Goal: Navigation & Orientation: Find specific page/section

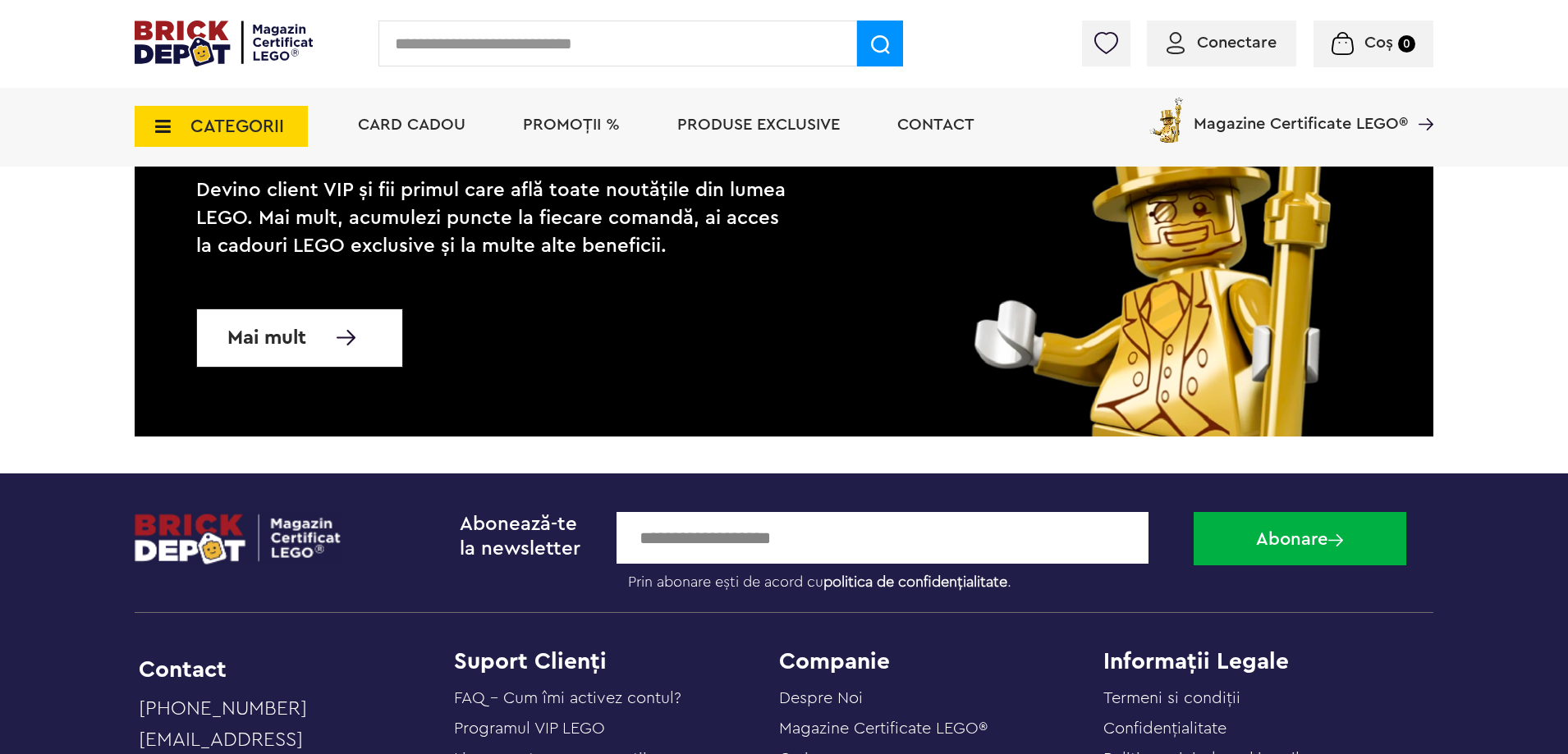
scroll to position [16207, 0]
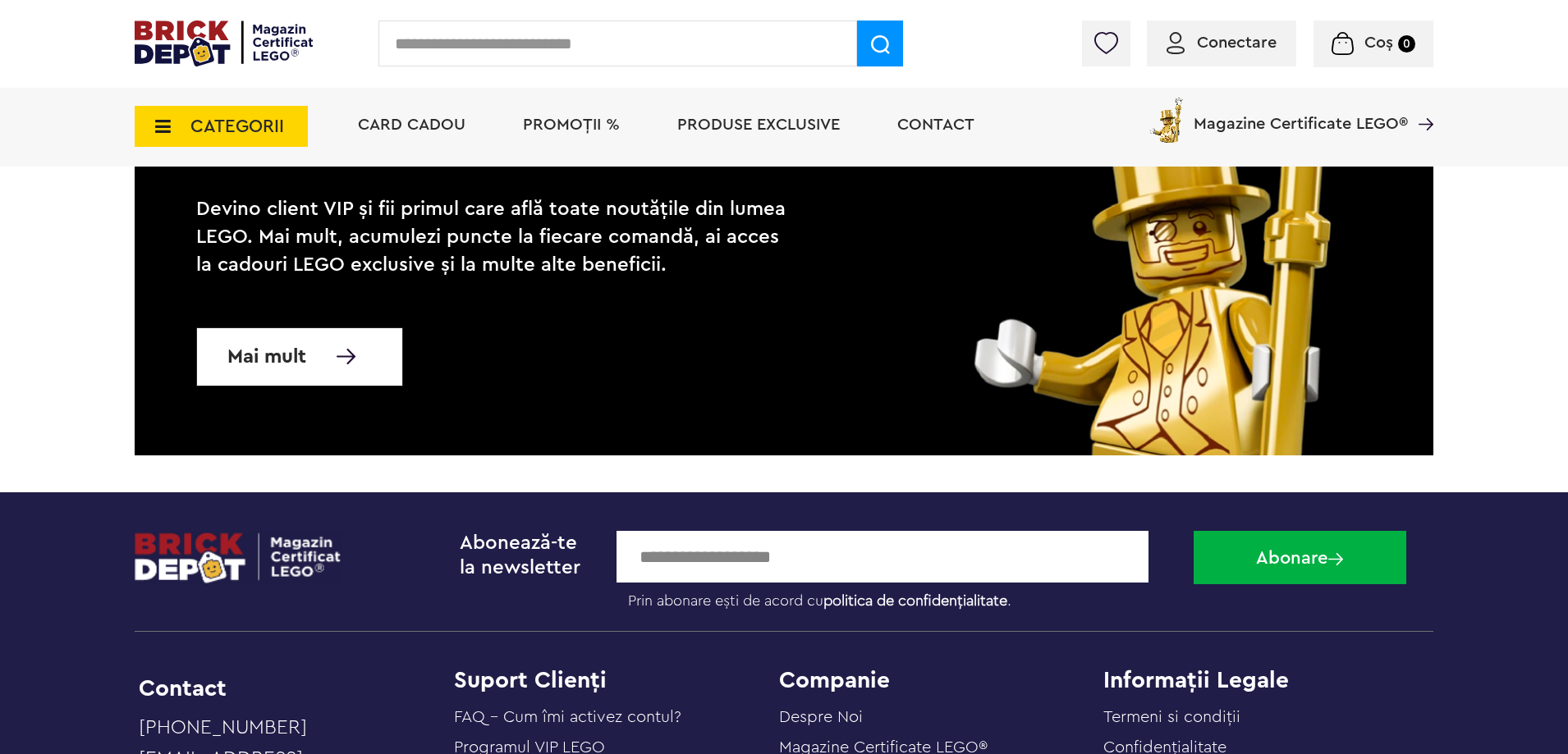
click at [411, 120] on span "Card Cadou" at bounding box center [411, 125] width 108 height 17
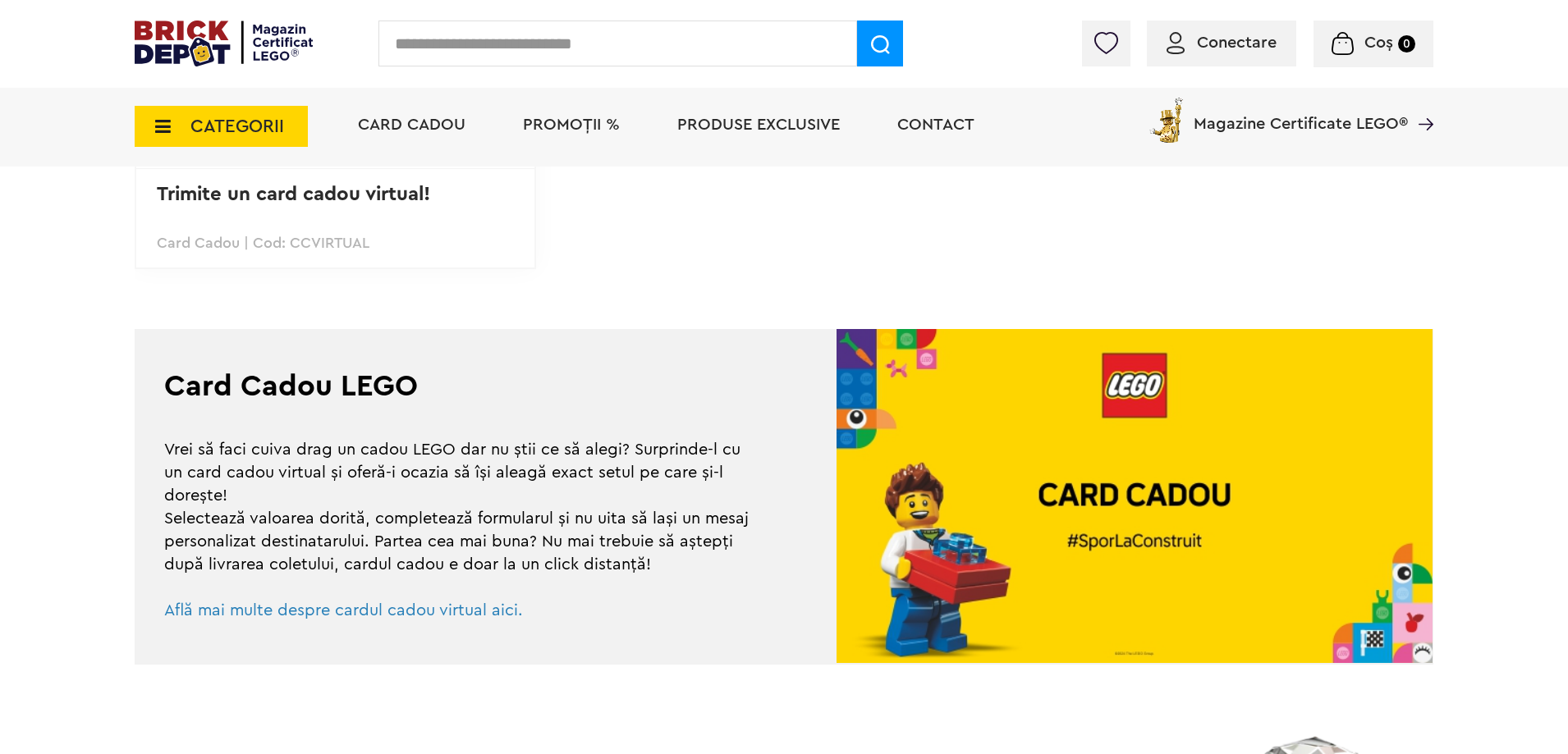
scroll to position [739, 0]
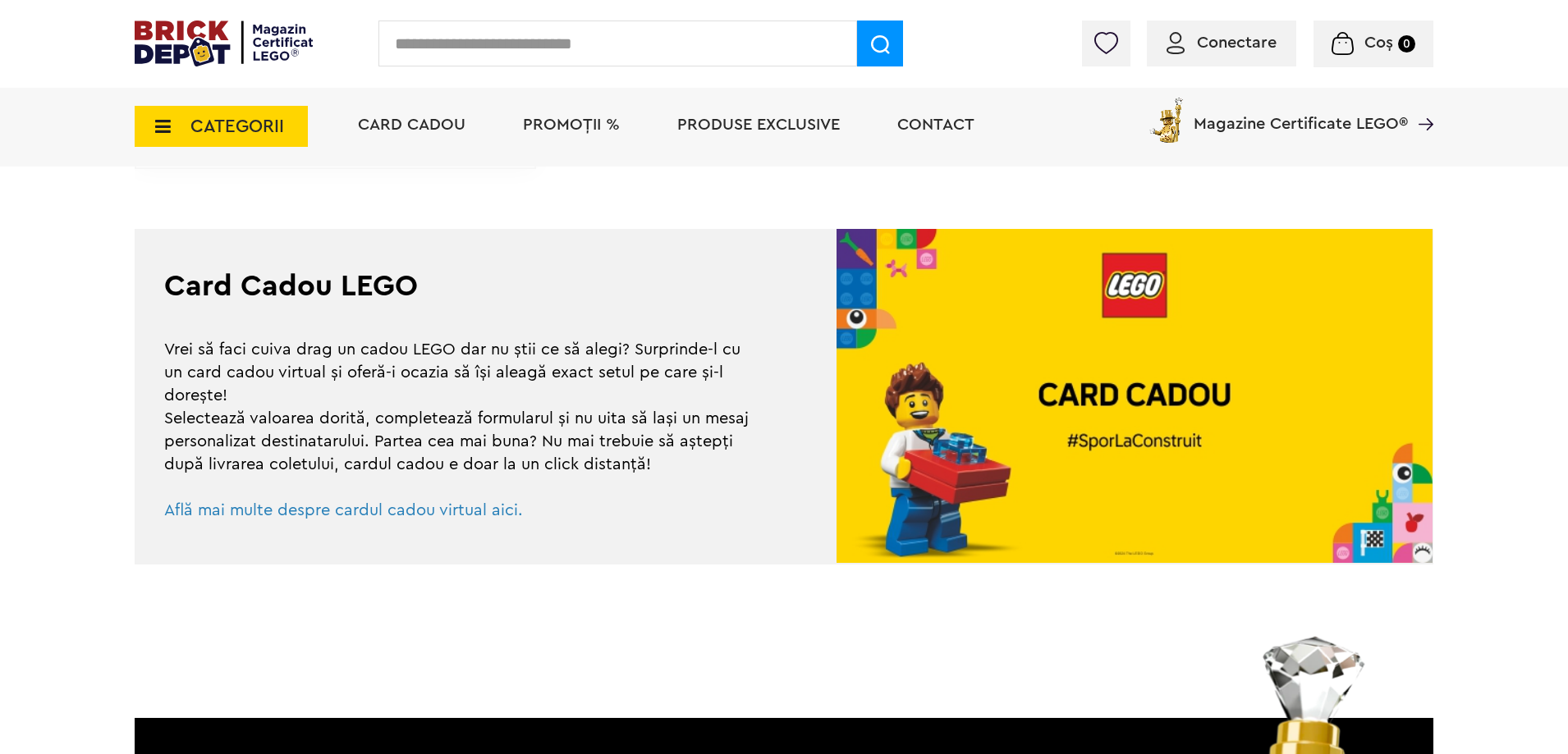
click at [377, 512] on span "Află mai multe despre cardul cadou virtual aici." at bounding box center [343, 511] width 359 height 17
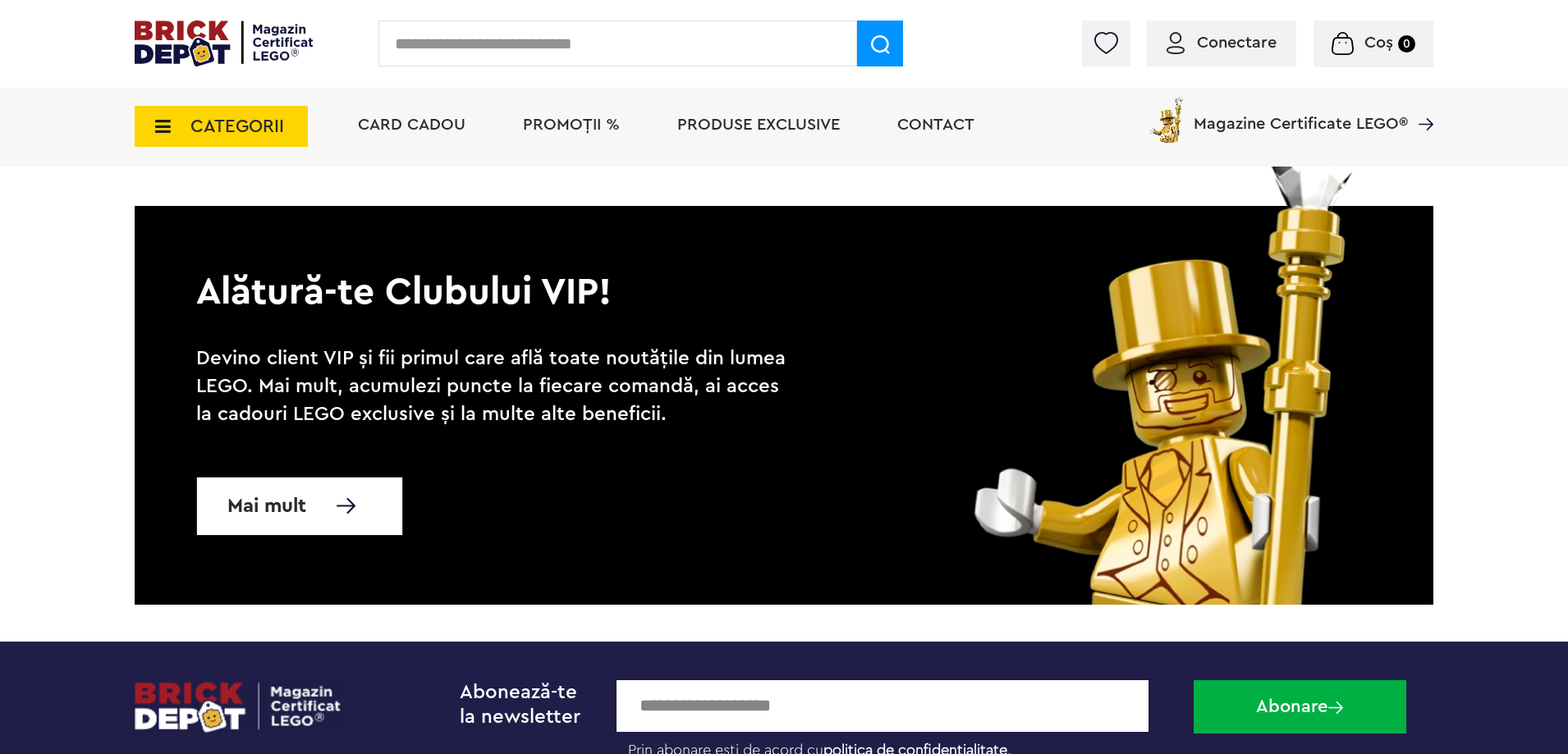
scroll to position [2216, 0]
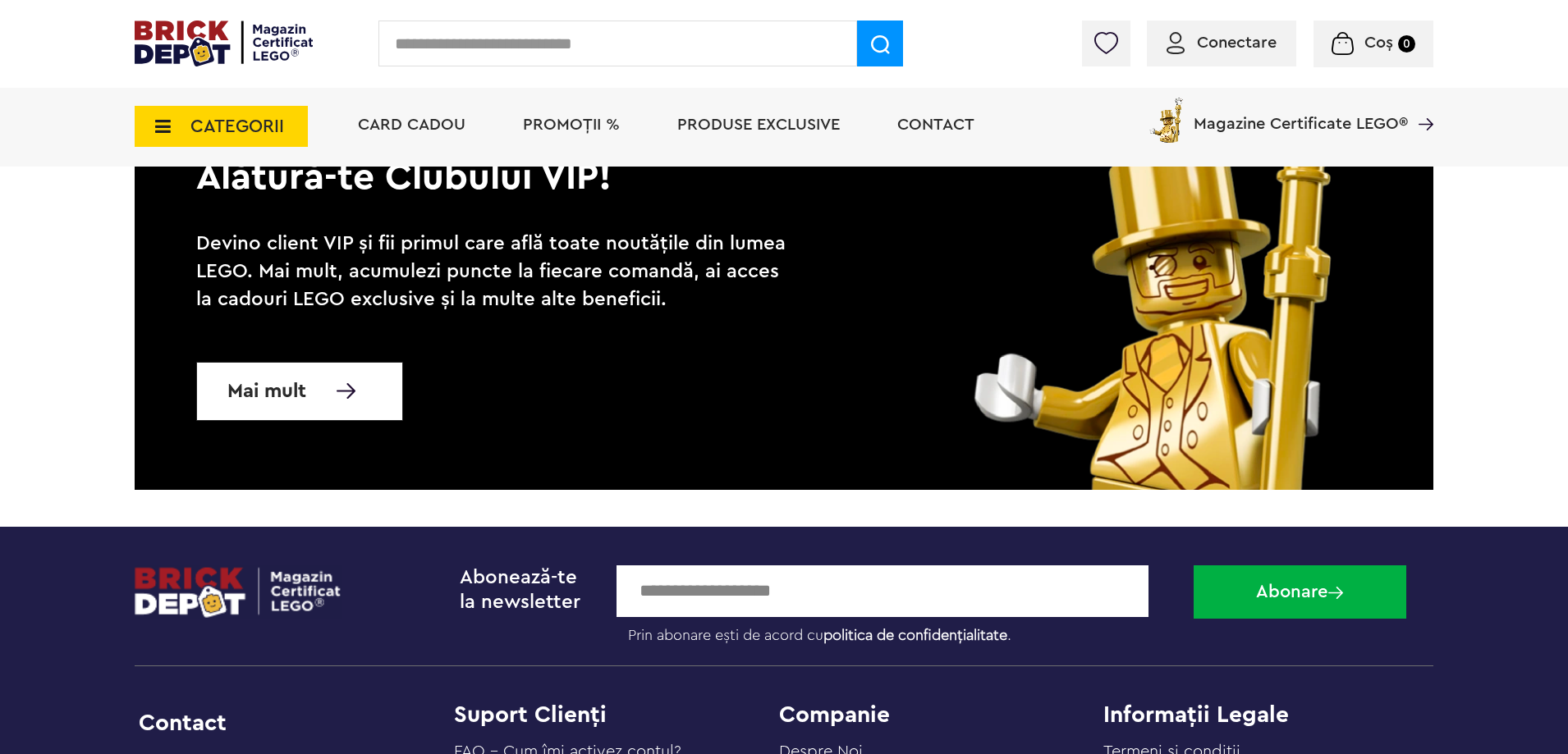
click at [562, 130] on span "PROMOȚII %" at bounding box center [571, 125] width 97 height 17
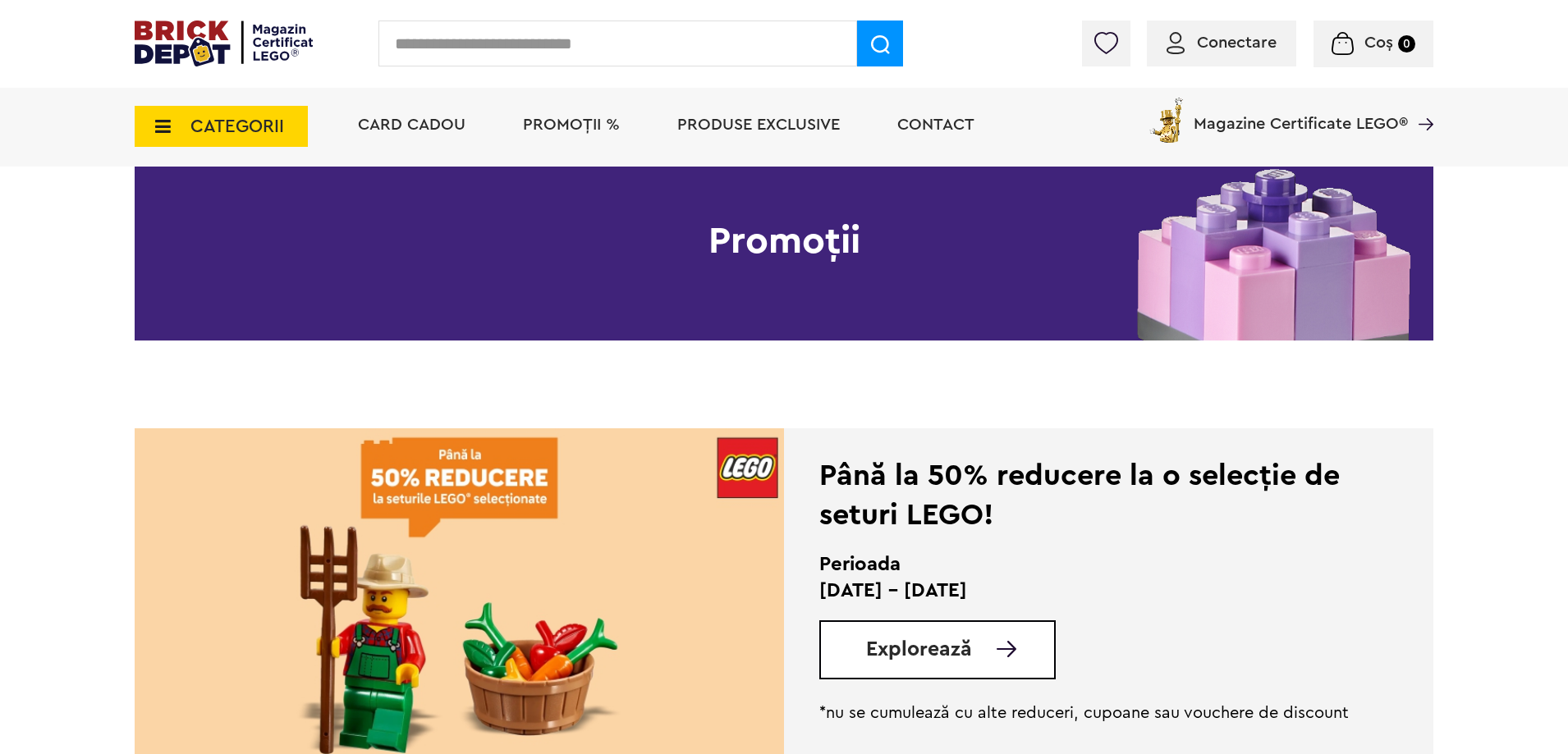
scroll to position [164, 0]
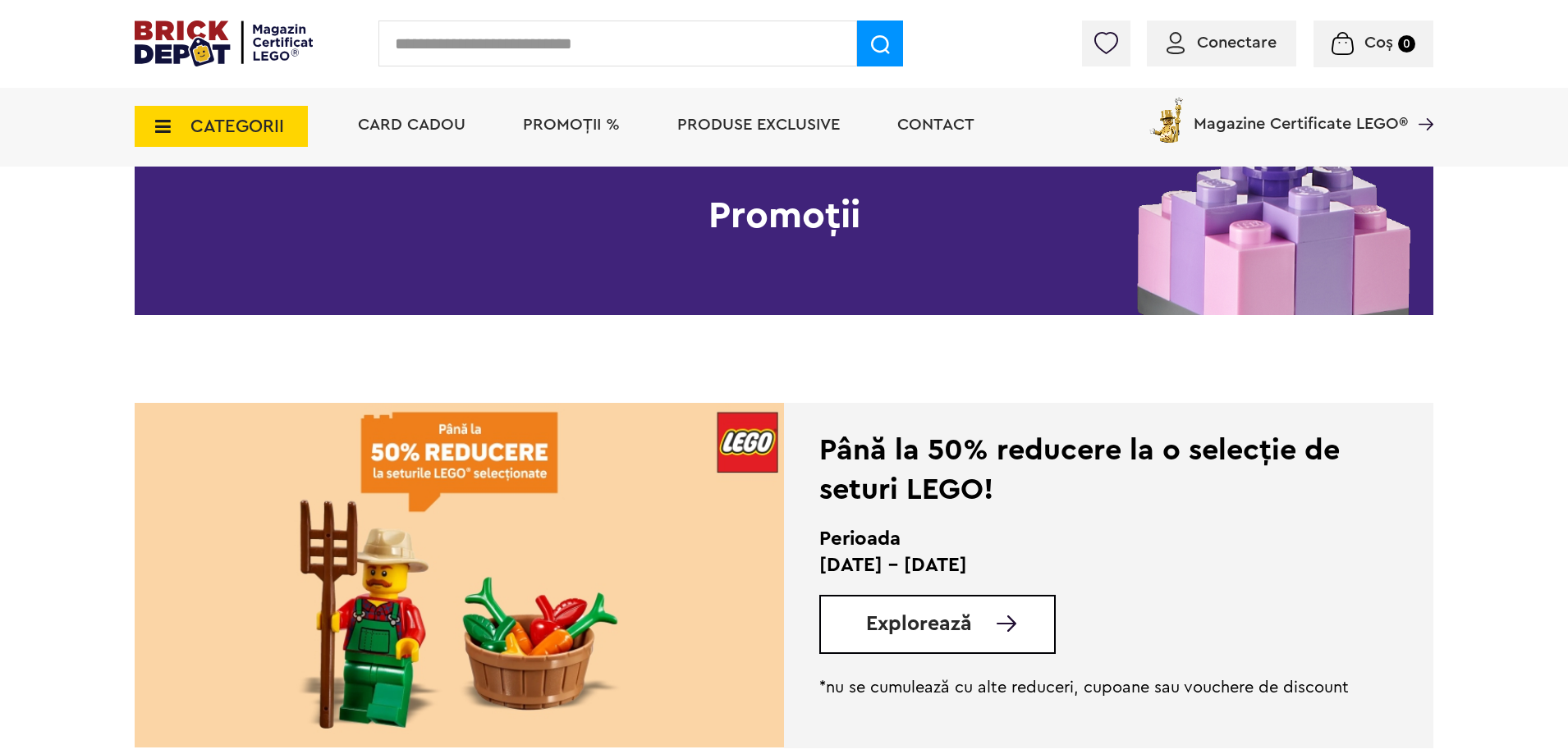
click at [748, 142] on li "Produse exclusive" at bounding box center [758, 126] width 196 height 79
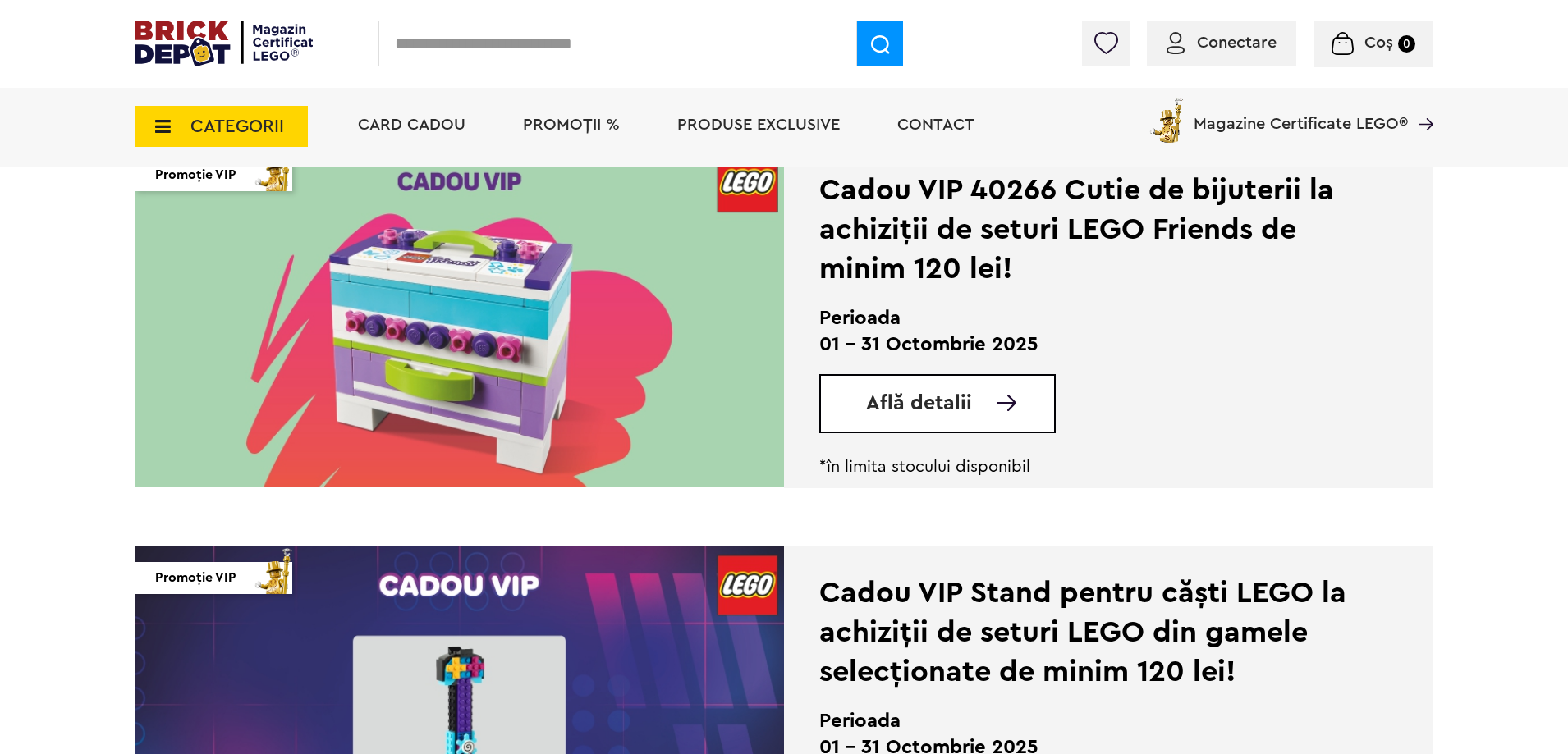
scroll to position [1642, 0]
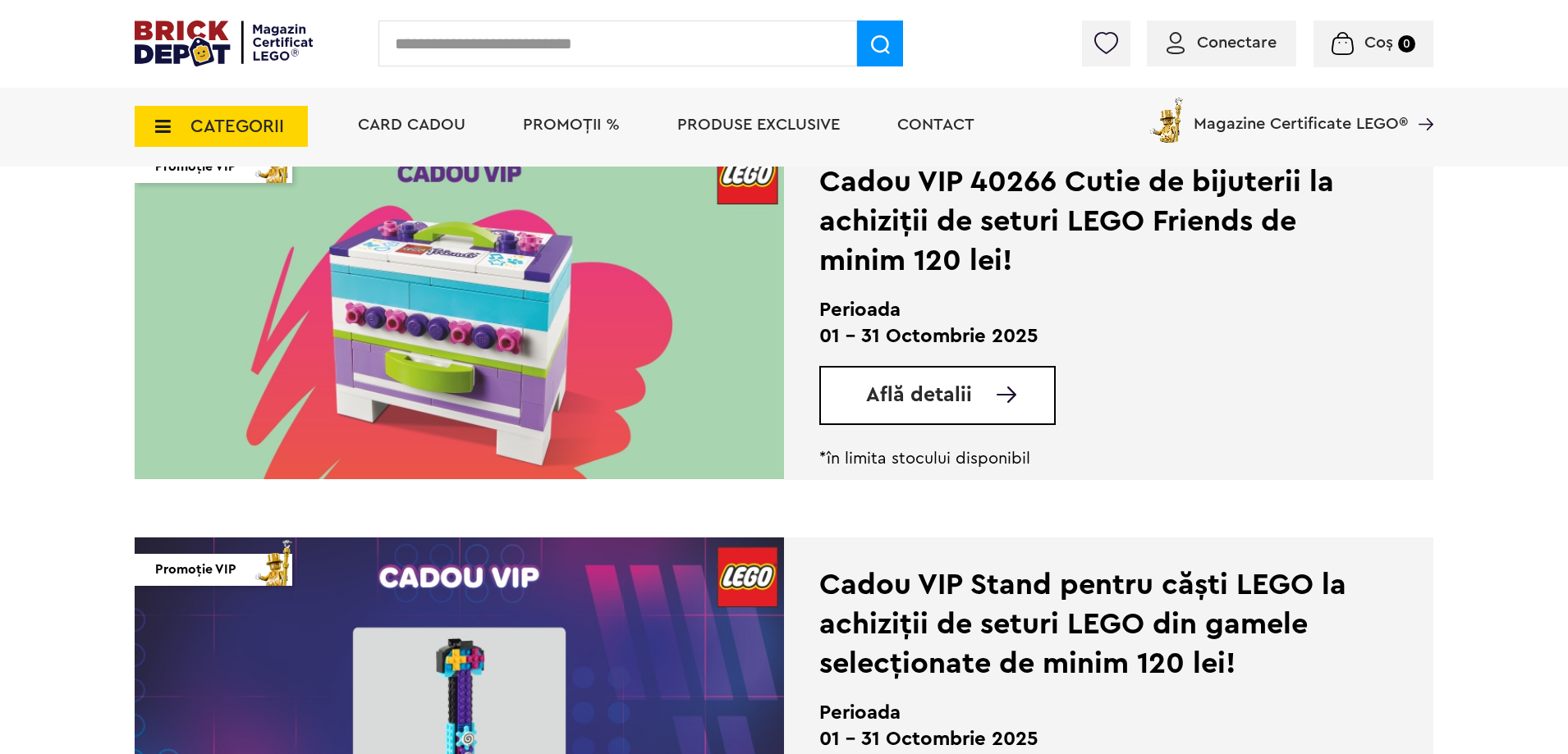
click at [924, 136] on li "Contact" at bounding box center [936, 126] width 110 height 79
click at [739, 130] on span "Produse exclusive" at bounding box center [758, 125] width 162 height 17
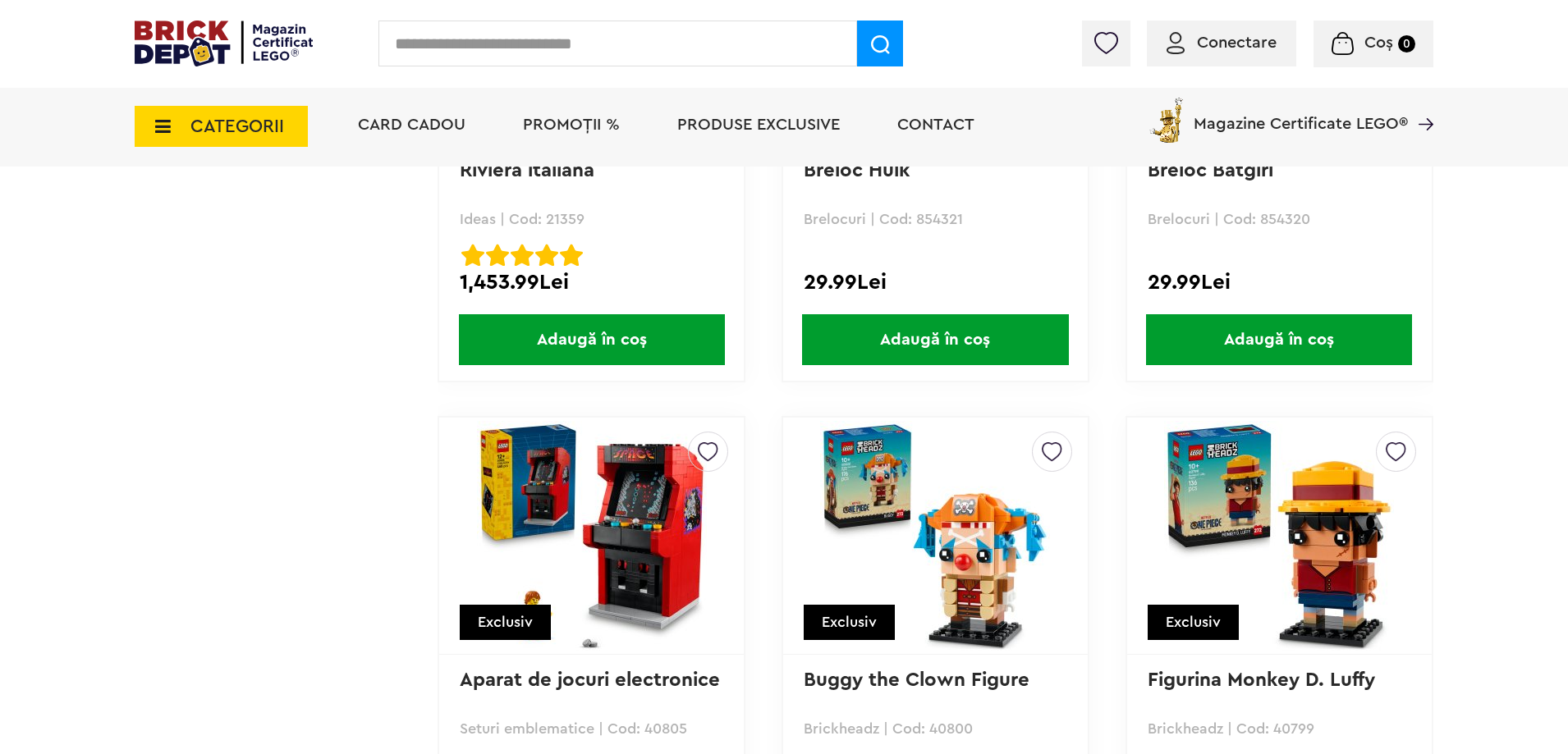
scroll to position [2216, 0]
